Goal: Find specific page/section: Find specific page/section

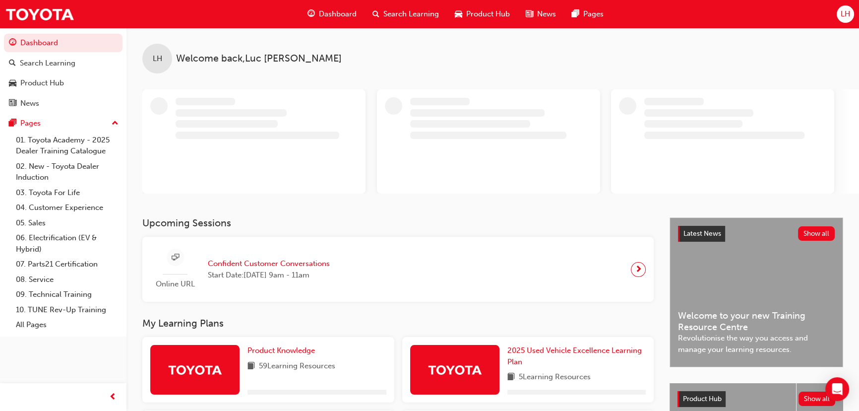
click at [846, 8] on span "LH" at bounding box center [845, 13] width 9 height 11
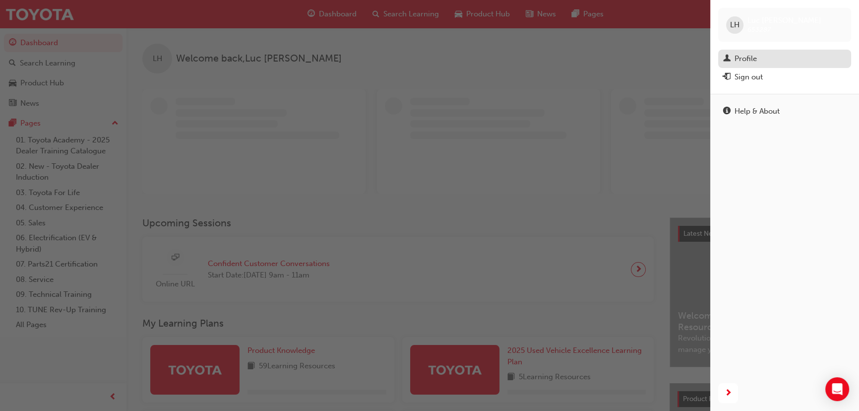
click at [744, 58] on div "Profile" at bounding box center [746, 58] width 22 height 11
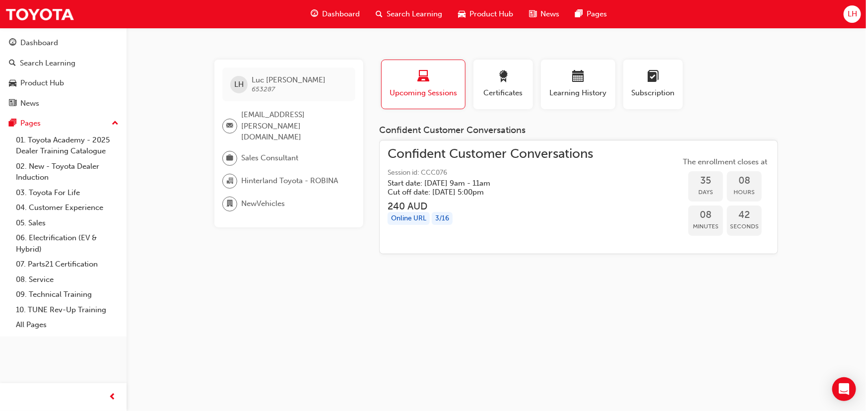
click at [277, 75] on span "[PERSON_NAME]" at bounding box center [289, 79] width 74 height 9
click at [41, 40] on div "Dashboard" at bounding box center [39, 42] width 38 height 11
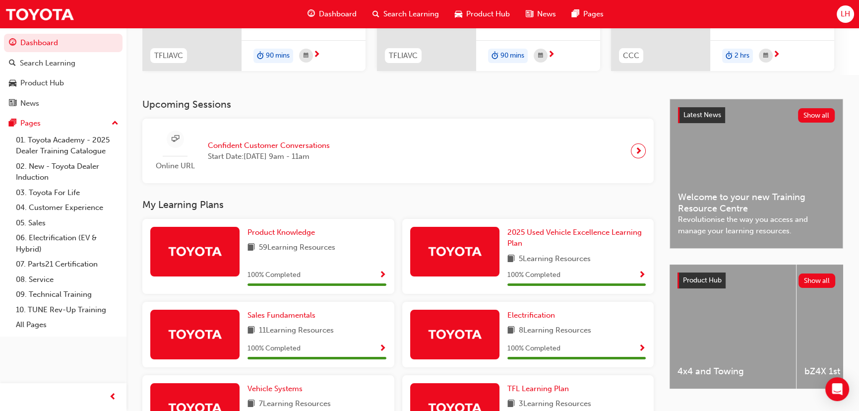
scroll to position [152, 0]
